Goal: Task Accomplishment & Management: Use online tool/utility

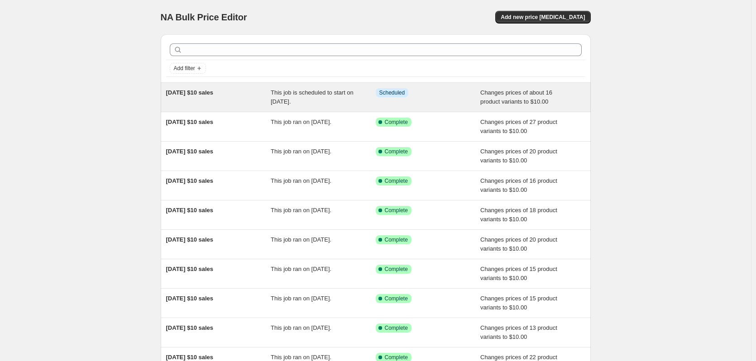
click at [238, 95] on div "[DATE] $10 sales" at bounding box center [218, 97] width 105 height 18
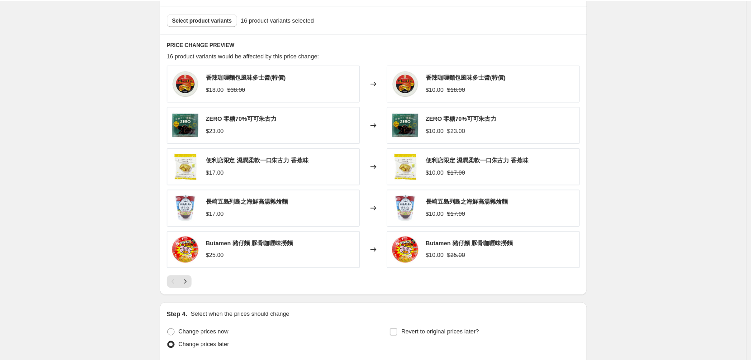
scroll to position [453, 0]
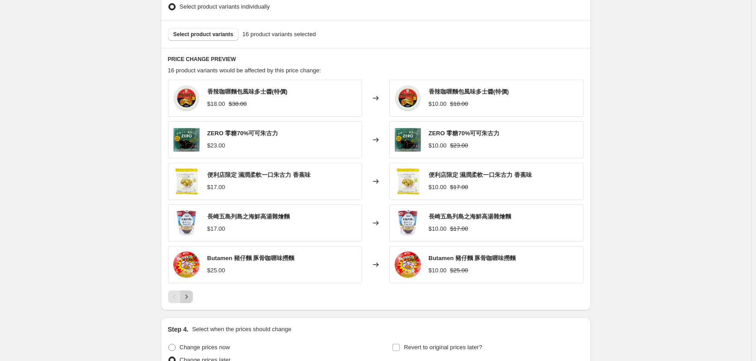
click at [191, 293] on icon "Next" at bounding box center [186, 296] width 9 height 9
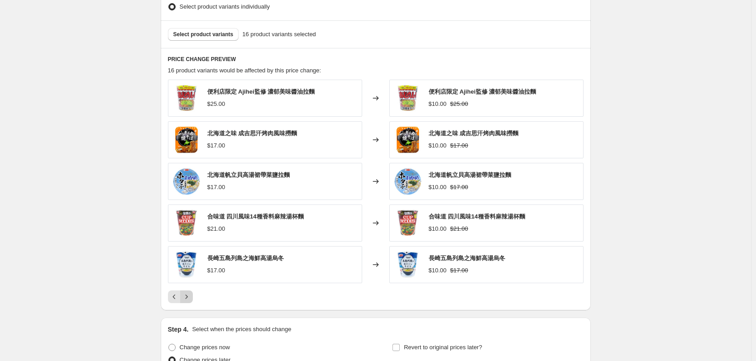
click at [190, 298] on icon "Next" at bounding box center [186, 296] width 9 height 9
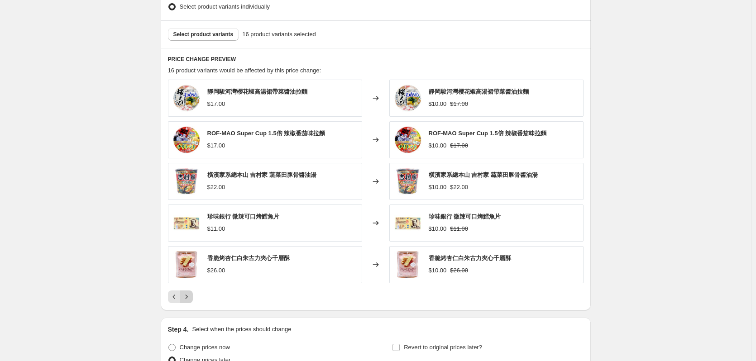
click at [188, 299] on icon "Next" at bounding box center [186, 296] width 9 height 9
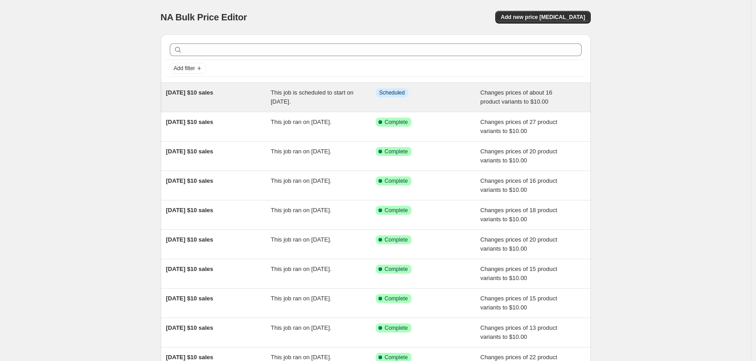
click at [256, 106] on div "04/09/2025 $10 sales This job is scheduled to start on 4 September 2025. Info S…" at bounding box center [376, 97] width 430 height 29
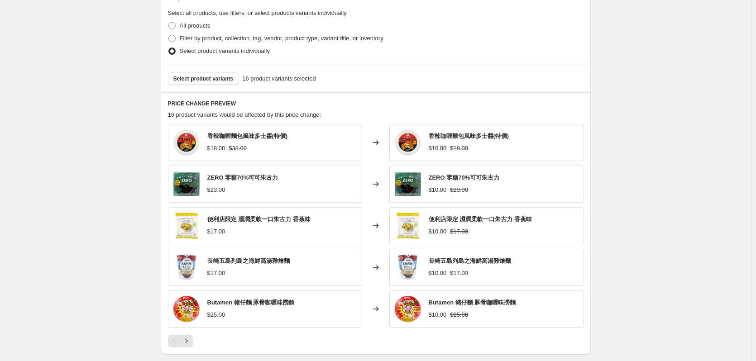
scroll to position [407, 0]
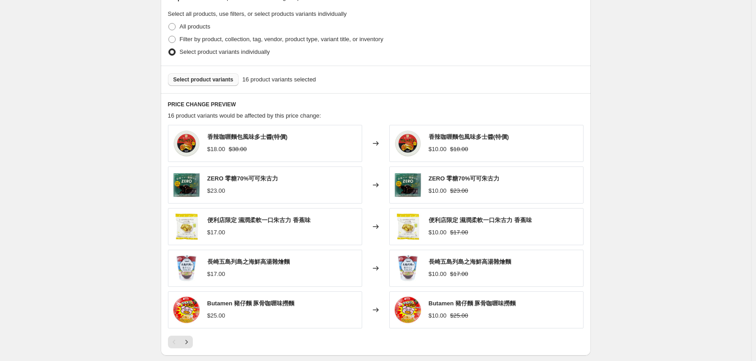
click at [205, 82] on span "Select product variants" at bounding box center [203, 79] width 60 height 7
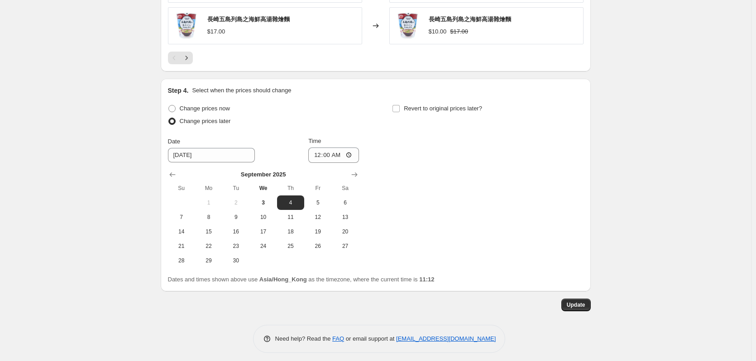
scroll to position [697, 0]
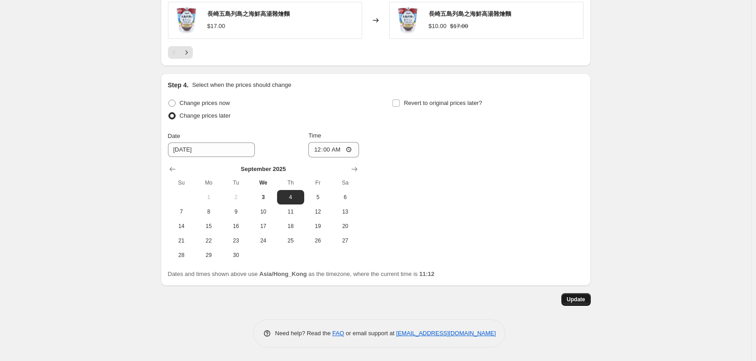
click at [582, 300] on span "Update" at bounding box center [576, 299] width 19 height 7
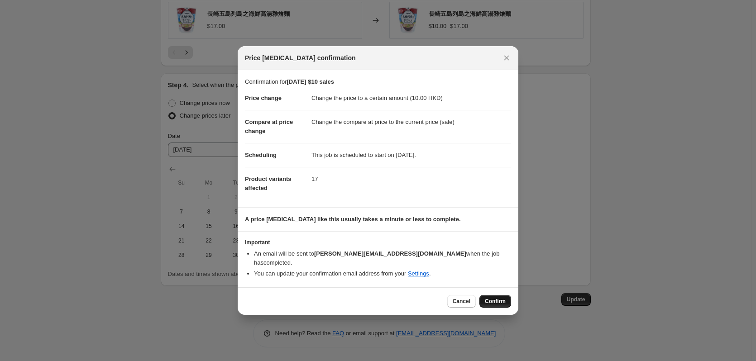
click at [491, 295] on button "Confirm" at bounding box center [495, 301] width 32 height 13
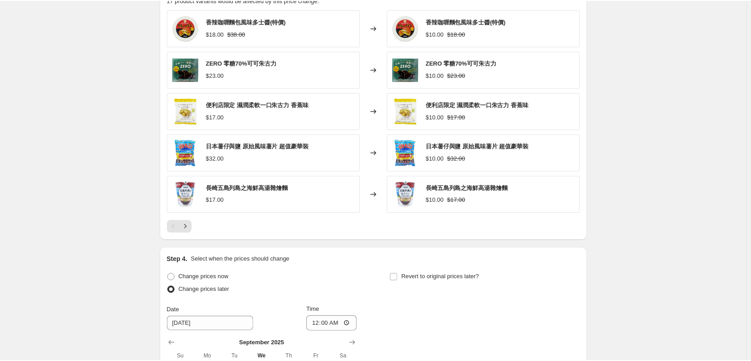
scroll to position [471, 0]
